Goal: Information Seeking & Learning: Find specific fact

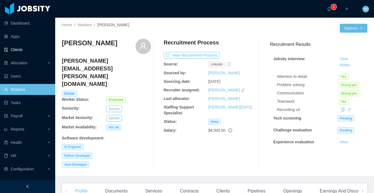
click at [33, 46] on link "Clients" at bounding box center [27, 49] width 47 height 11
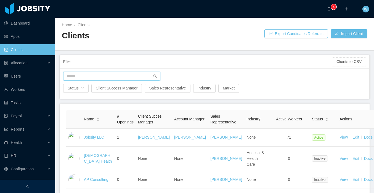
click at [106, 78] on input "text" at bounding box center [111, 76] width 97 height 9
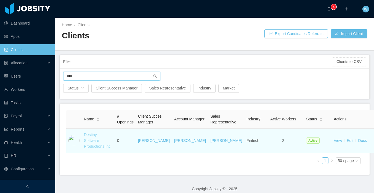
type input "****"
click at [103, 139] on link "Destiny Software Productions Inc" at bounding box center [97, 140] width 27 height 16
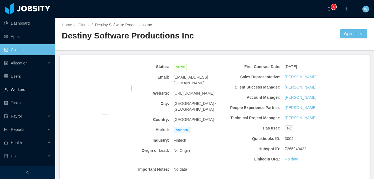
click at [33, 92] on link "Workers" at bounding box center [27, 89] width 47 height 11
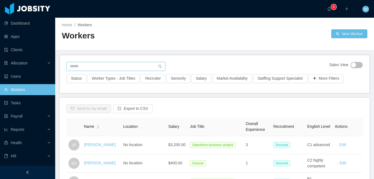
drag, startPoint x: 97, startPoint y: 66, endPoint x: 101, endPoint y: 66, distance: 4.4
click at [97, 66] on input "text" at bounding box center [116, 66] width 99 height 9
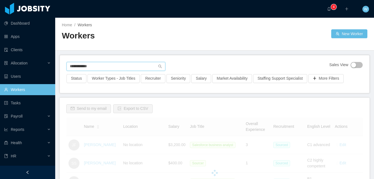
type input "**********"
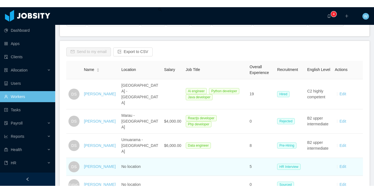
scroll to position [73, 0]
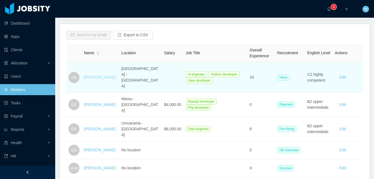
click at [97, 75] on link "[PERSON_NAME]" at bounding box center [100, 77] width 32 height 4
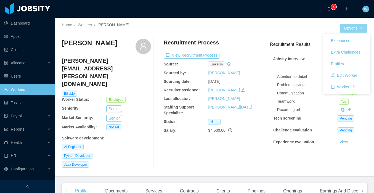
click at [351, 31] on button "Options" at bounding box center [354, 28] width 28 height 9
click at [347, 88] on button "Worker File" at bounding box center [343, 87] width 34 height 9
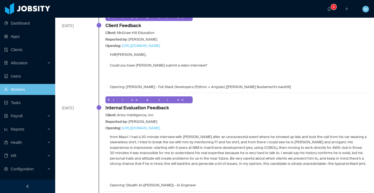
scroll to position [678, 0]
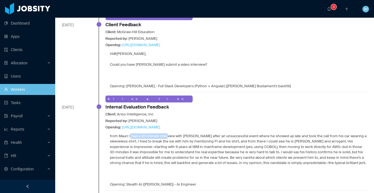
drag, startPoint x: 129, startPoint y: 127, endPoint x: 161, endPoint y: 127, distance: 32.3
click at [161, 133] on p "from Mauri: I had a 30-minute interview with [PERSON_NAME] after an unsuccessfu…" at bounding box center [238, 149] width 257 height 32
click at [185, 133] on p "from Mauri: I had a 30-minute interview with [PERSON_NAME] after an unsuccessfu…" at bounding box center [238, 149] width 257 height 32
drag, startPoint x: 177, startPoint y: 123, endPoint x: 215, endPoint y: 123, distance: 37.3
click at [215, 123] on div "Allocation Internal Evaluation Feedback Client: Ariso Intelligence, Inc Reporte…" at bounding box center [236, 141] width 262 height 92
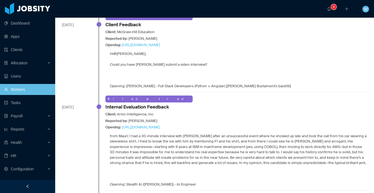
scroll to position [677, 0]
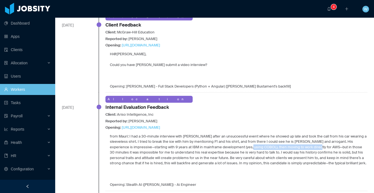
drag, startPoint x: 161, startPoint y: 139, endPoint x: 224, endPoint y: 139, distance: 63.7
click at [224, 139] on p "from Mauri: I had a 30-minute interview with [PERSON_NAME] after an unsuccessfu…" at bounding box center [238, 150] width 257 height 32
drag, startPoint x: 227, startPoint y: 144, endPoint x: 273, endPoint y: 143, distance: 46.1
click at [273, 143] on p "from Mauri: I had a 30-minute interview with [PERSON_NAME] after an unsuccessfu…" at bounding box center [238, 150] width 257 height 32
